Goal: Navigation & Orientation: Find specific page/section

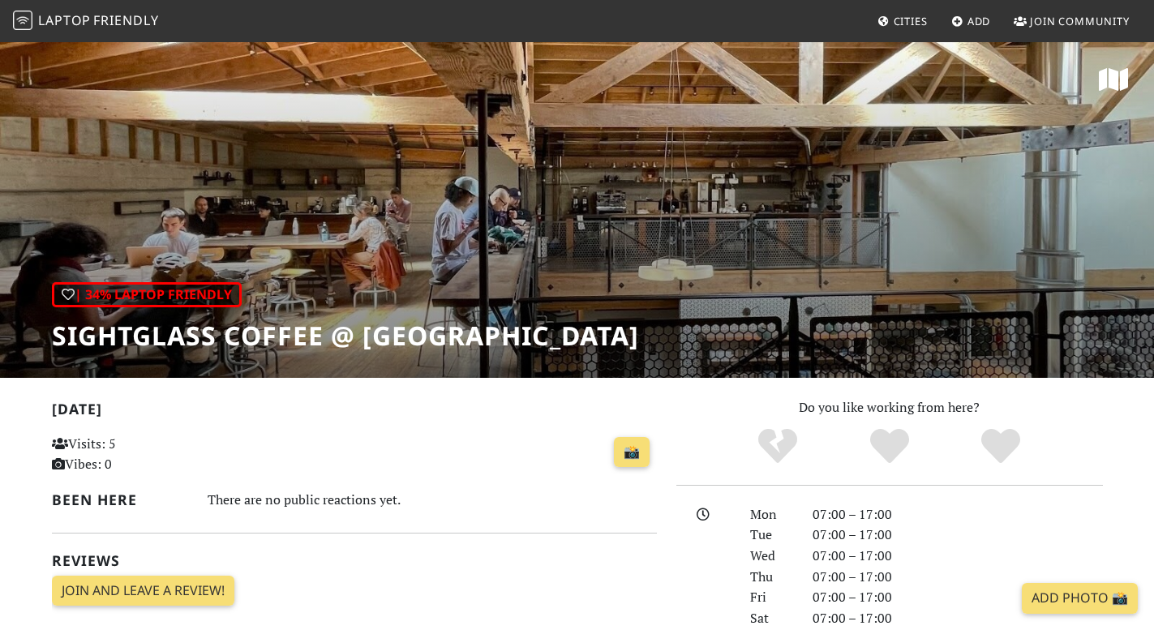
click at [127, 22] on span "Friendly" at bounding box center [125, 20] width 65 height 18
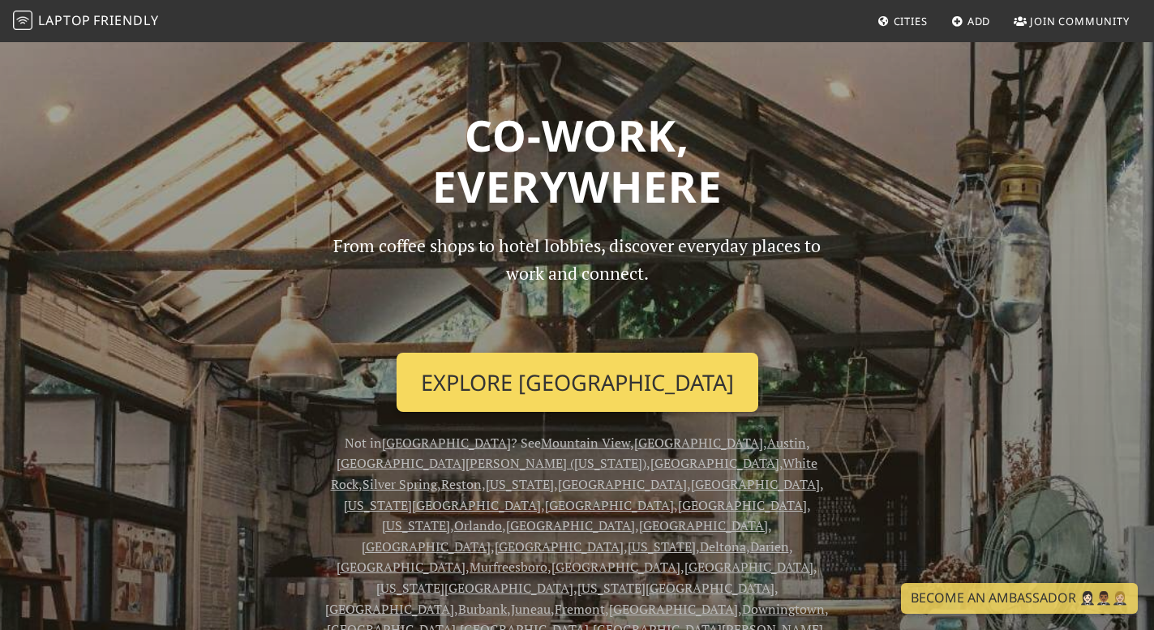
click at [504, 379] on link "Explore San Francisco" at bounding box center [578, 383] width 362 height 60
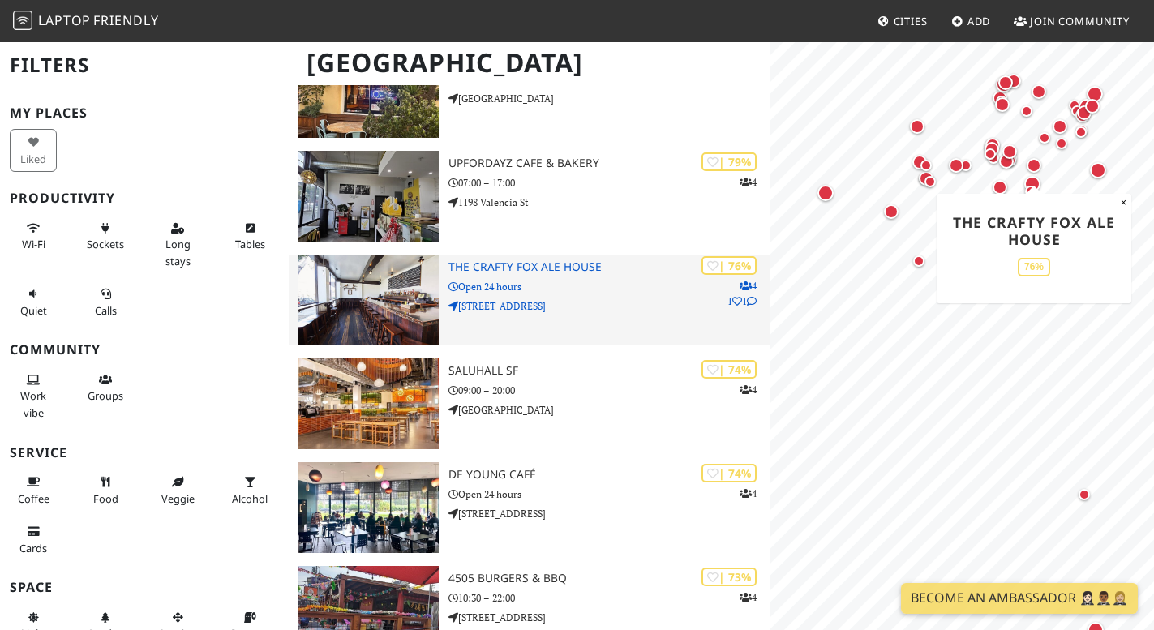
scroll to position [932, 0]
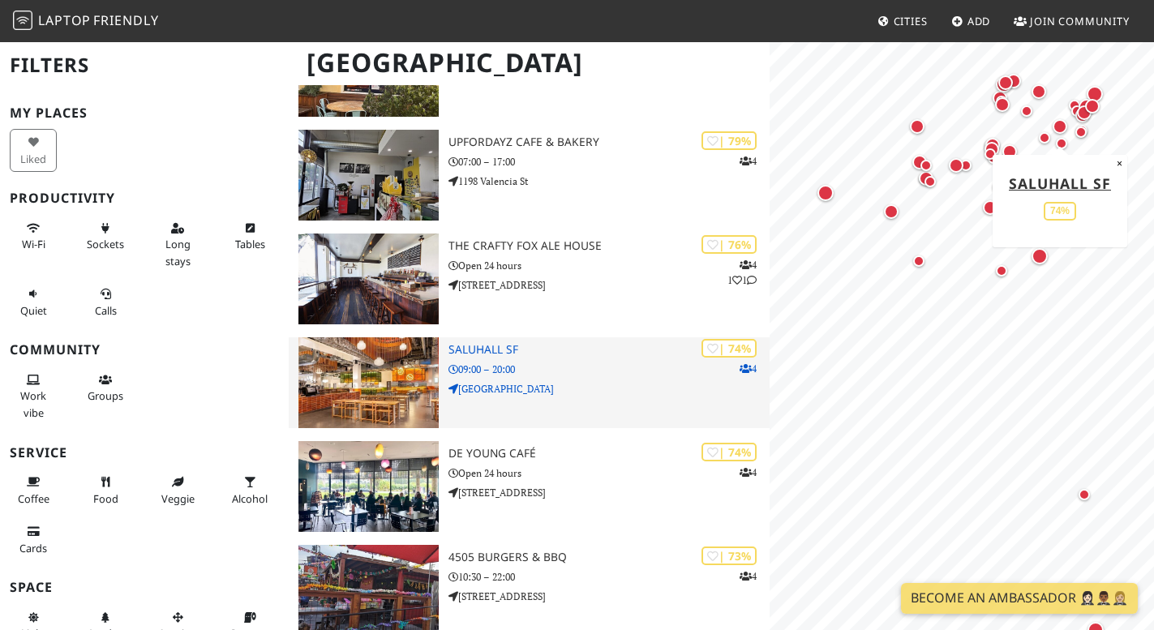
click at [372, 364] on img at bounding box center [369, 383] width 141 height 91
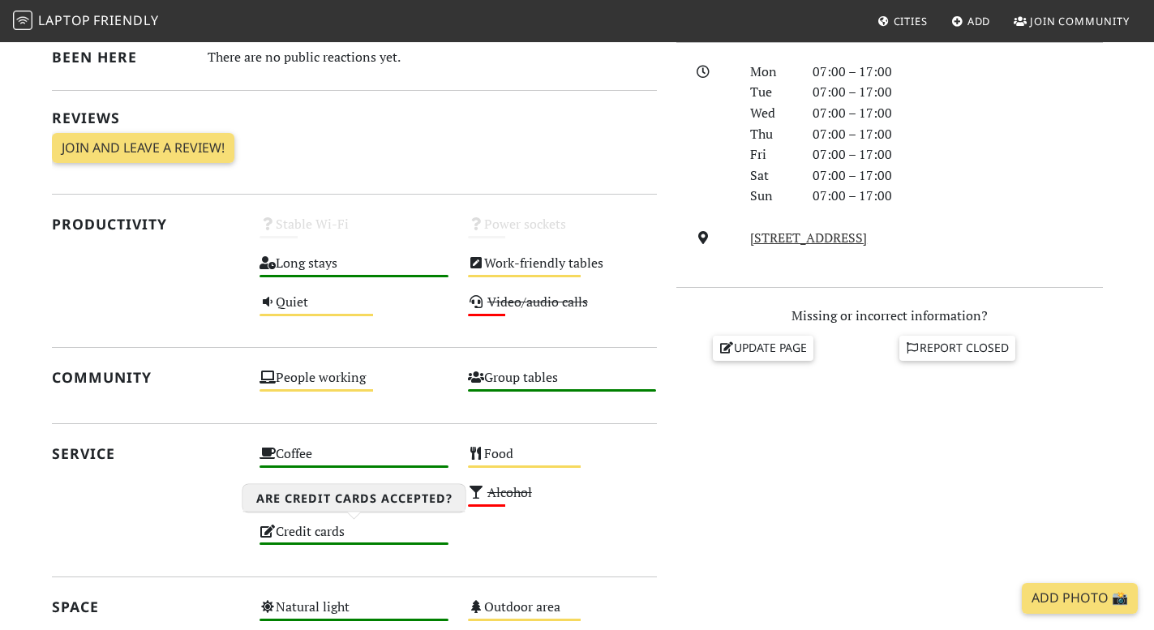
scroll to position [487, 0]
